Goal: Navigation & Orientation: Find specific page/section

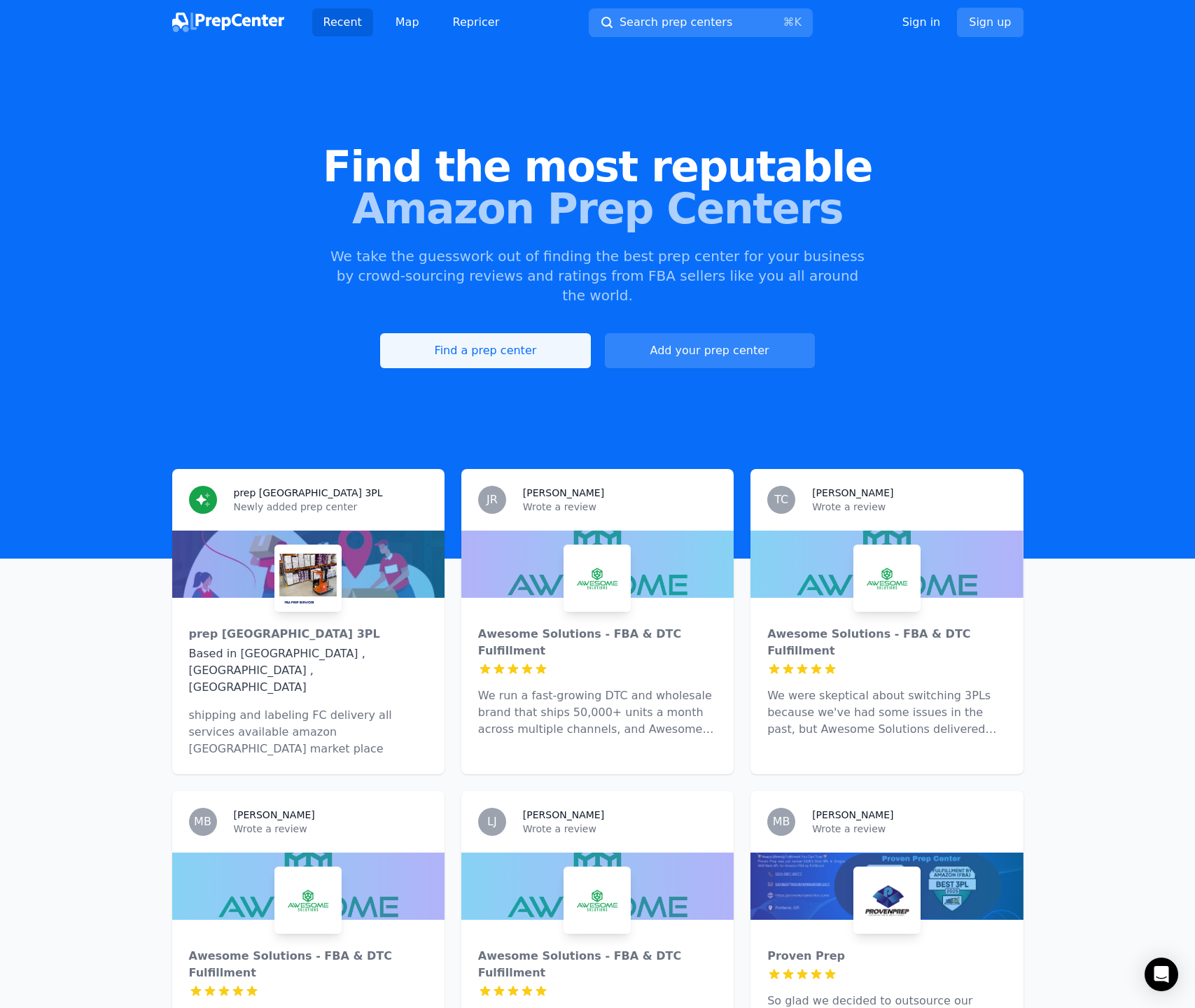
click at [522, 333] on link "Find a prep center" at bounding box center [486, 351] width 210 height 35
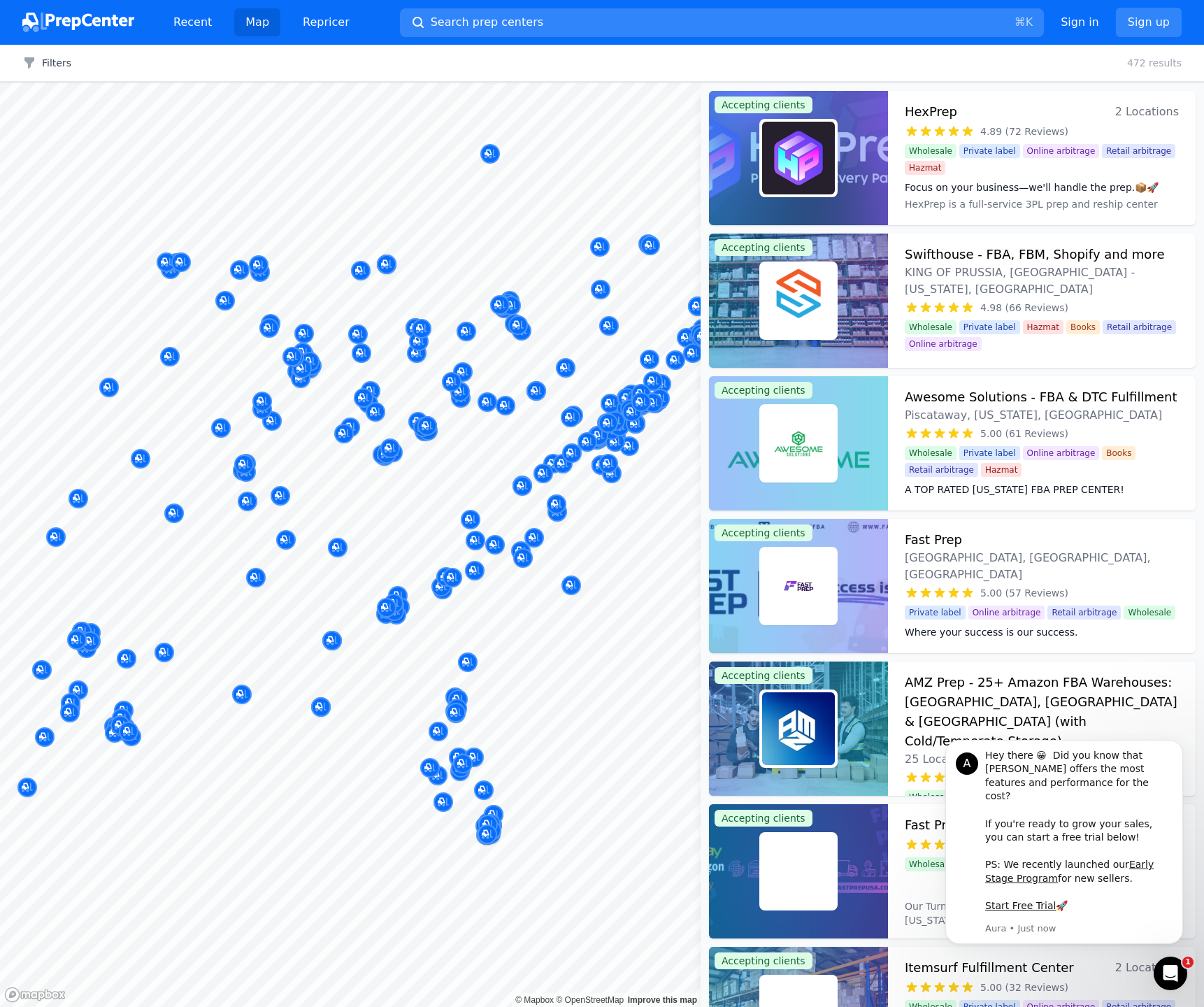
click at [462, 649] on body "Recent Map Repricer Search prep centers ⌘ K Open main menu Sign in Sign up Filt…" at bounding box center [602, 504] width 1204 height 1007
click at [401, 538] on body "Recent Map Repricer Search prep centers ⌘ K Open main menu Sign in Sign up Filt…" at bounding box center [602, 504] width 1204 height 1007
click at [705, 509] on div at bounding box center [585, 512] width 269 height 11
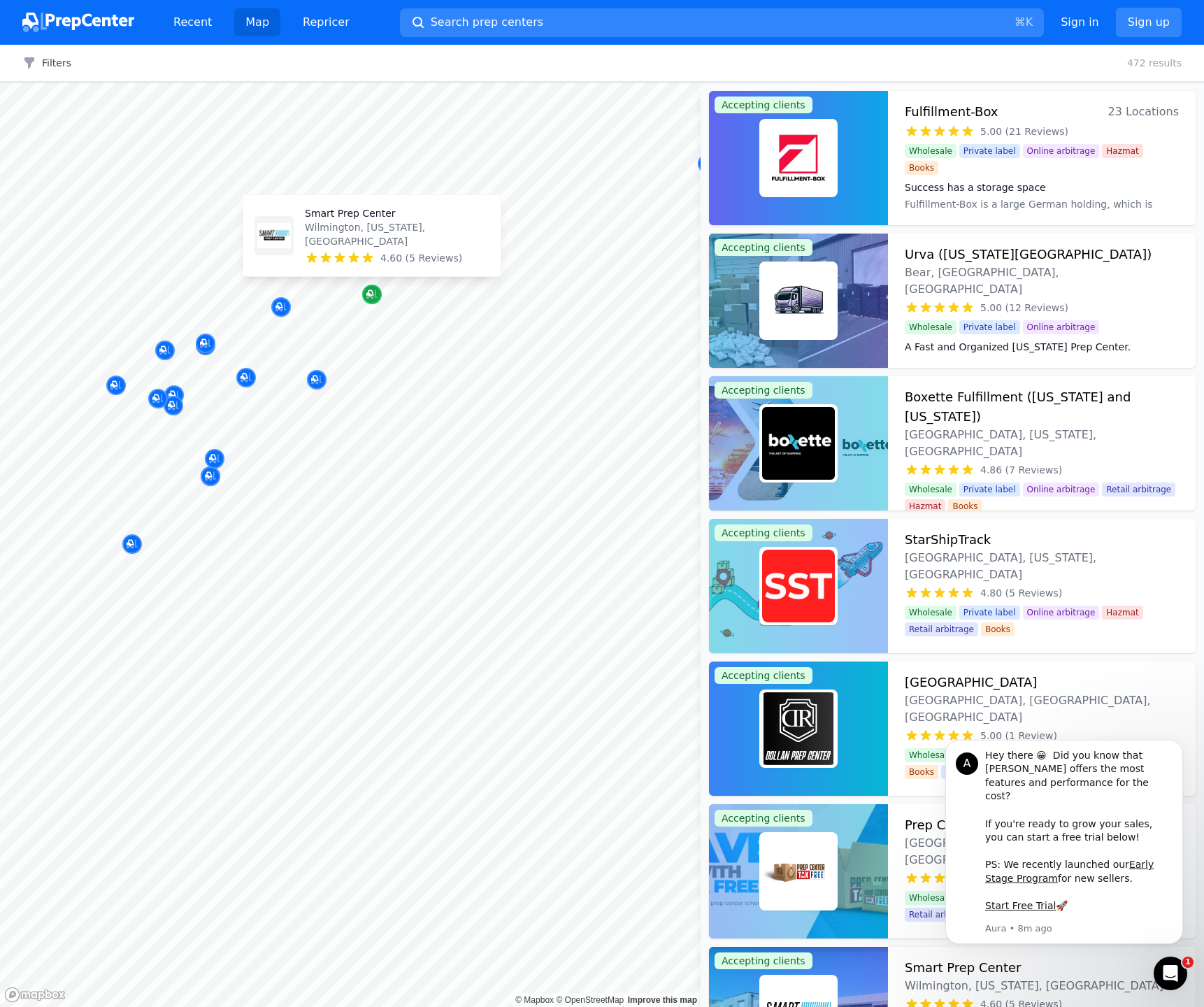
click at [378, 291] on div "Map marker" at bounding box center [372, 294] width 19 height 19
click at [366, 292] on icon "Map marker" at bounding box center [372, 294] width 11 height 14
click at [379, 296] on div "Map marker" at bounding box center [372, 294] width 19 height 19
click at [362, 220] on p "Smart Prep Center" at bounding box center [397, 212] width 184 height 14
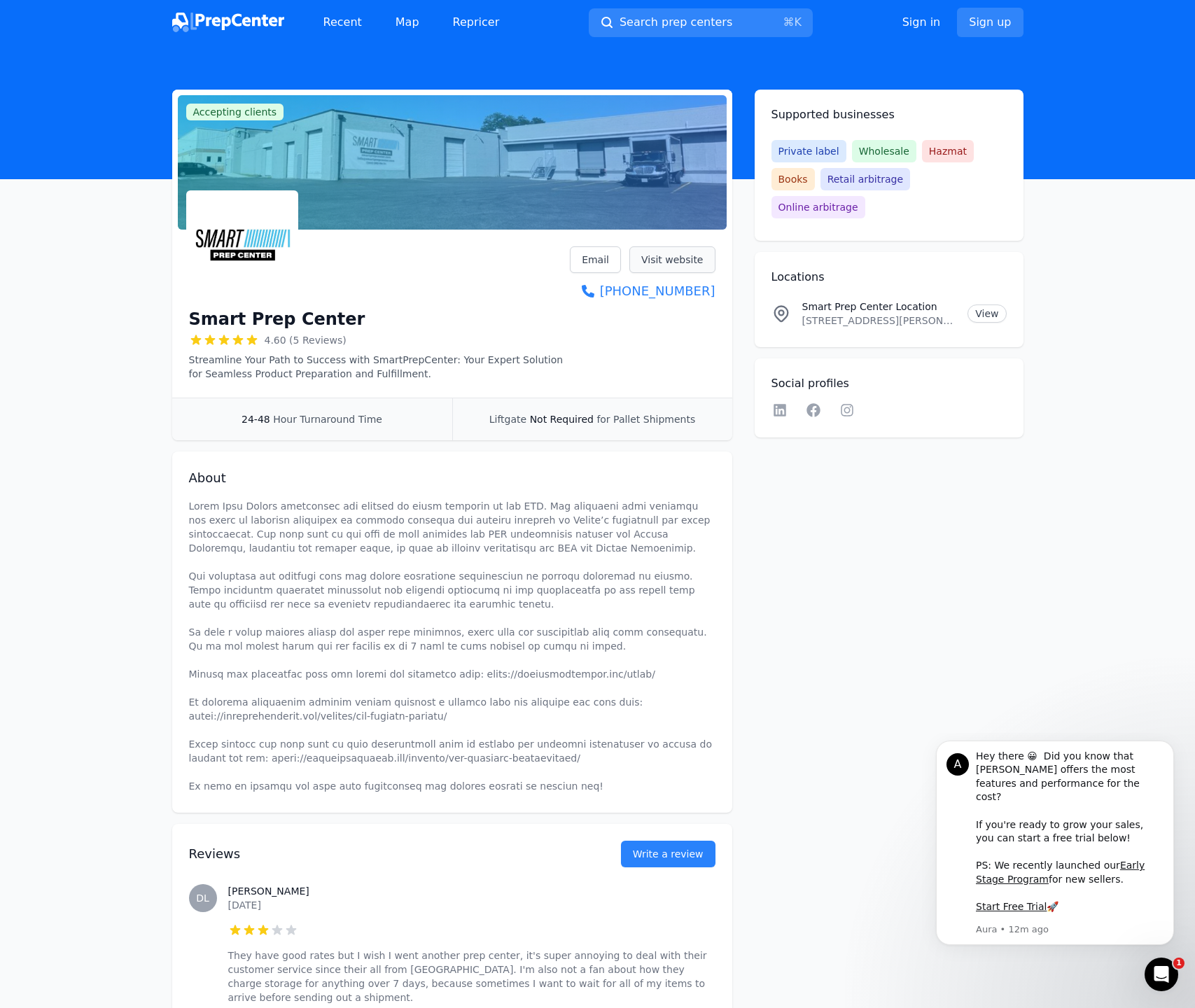
click at [685, 260] on link "Visit website" at bounding box center [672, 259] width 86 height 26
